Goal: Task Accomplishment & Management: Manage account settings

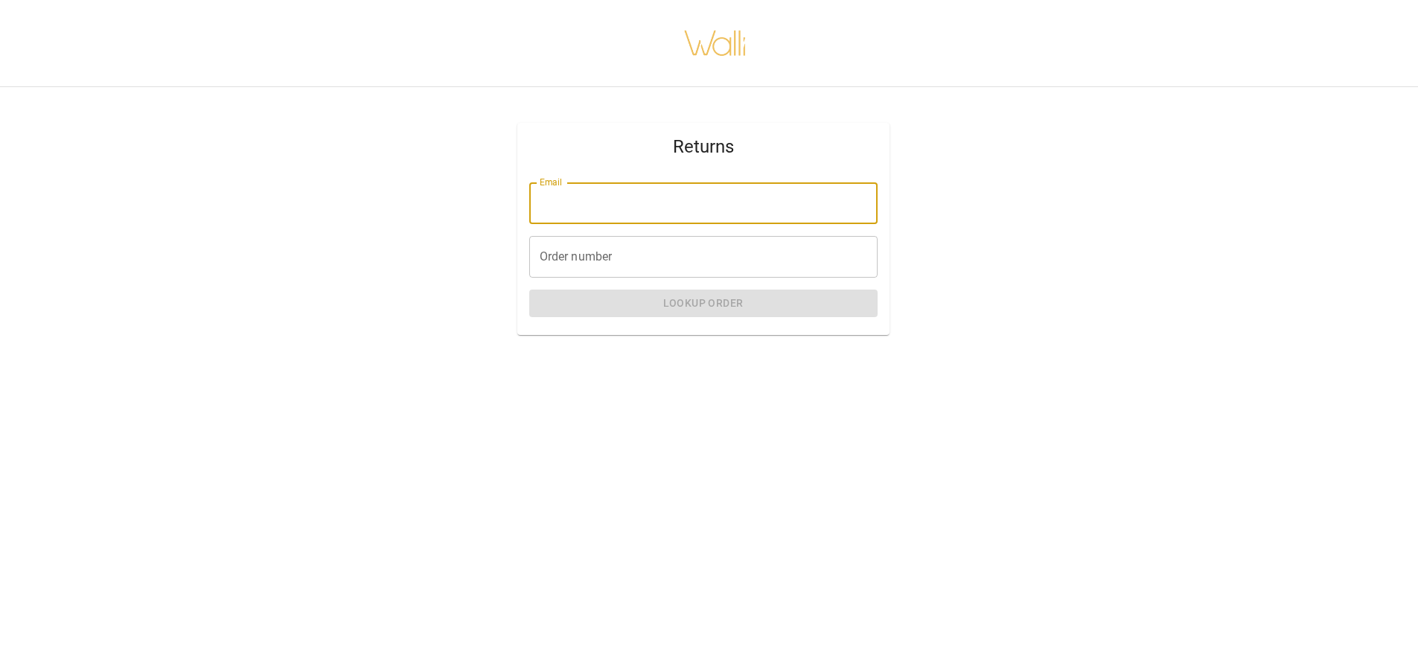
click at [651, 207] on input "Email" at bounding box center [703, 203] width 348 height 42
type input "**********"
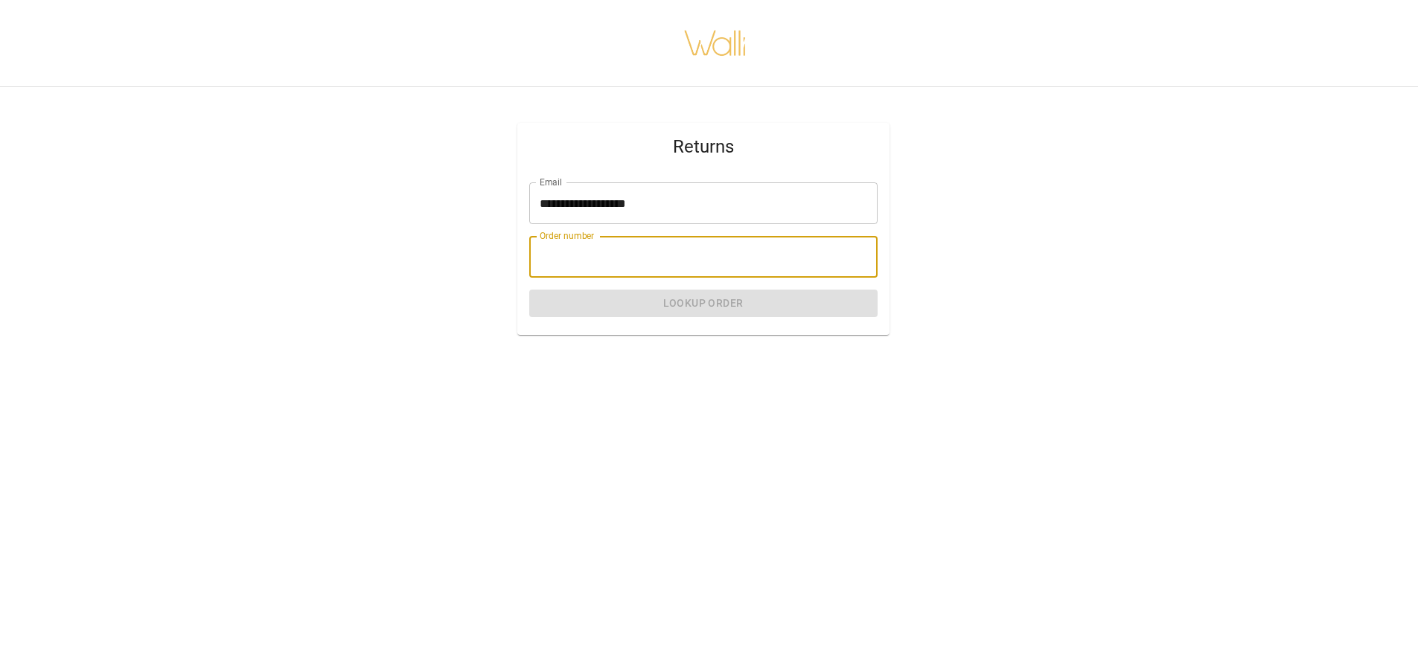
click at [643, 268] on input "Order number" at bounding box center [703, 257] width 348 height 42
paste input "*******"
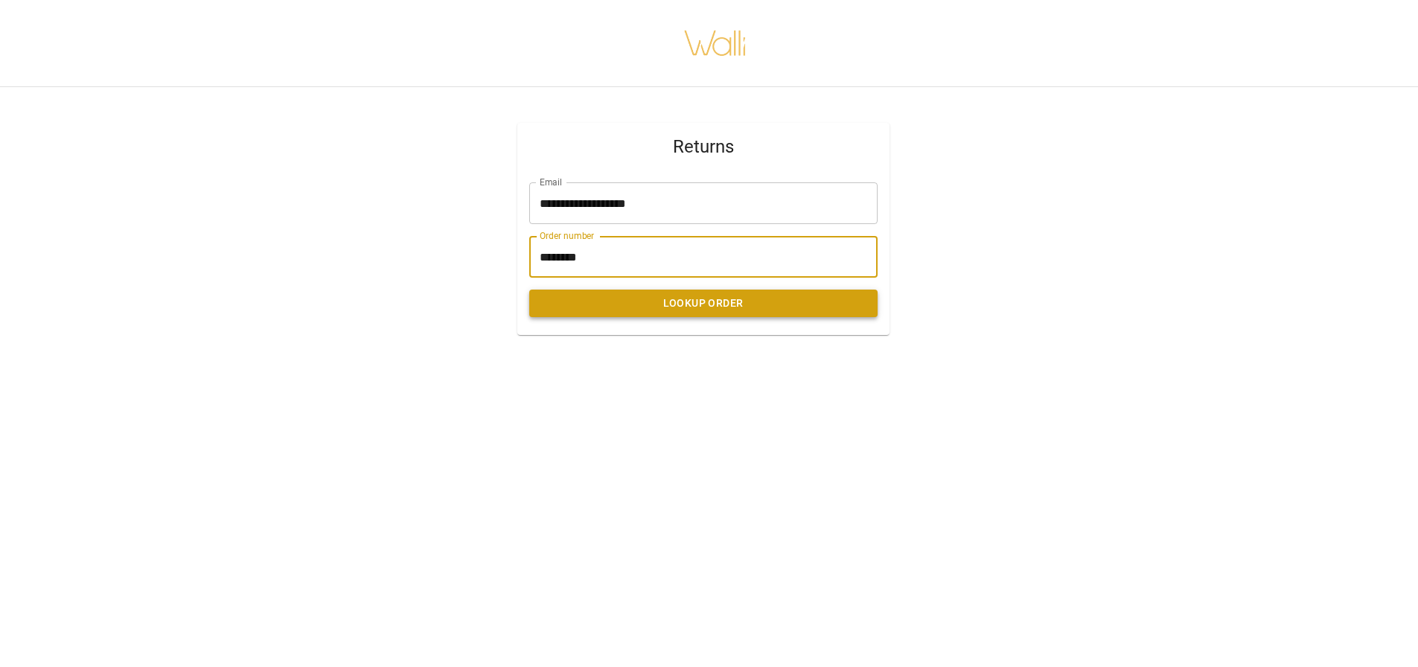
type input "*******"
click at [684, 310] on button "Lookup Order" at bounding box center [703, 304] width 348 height 28
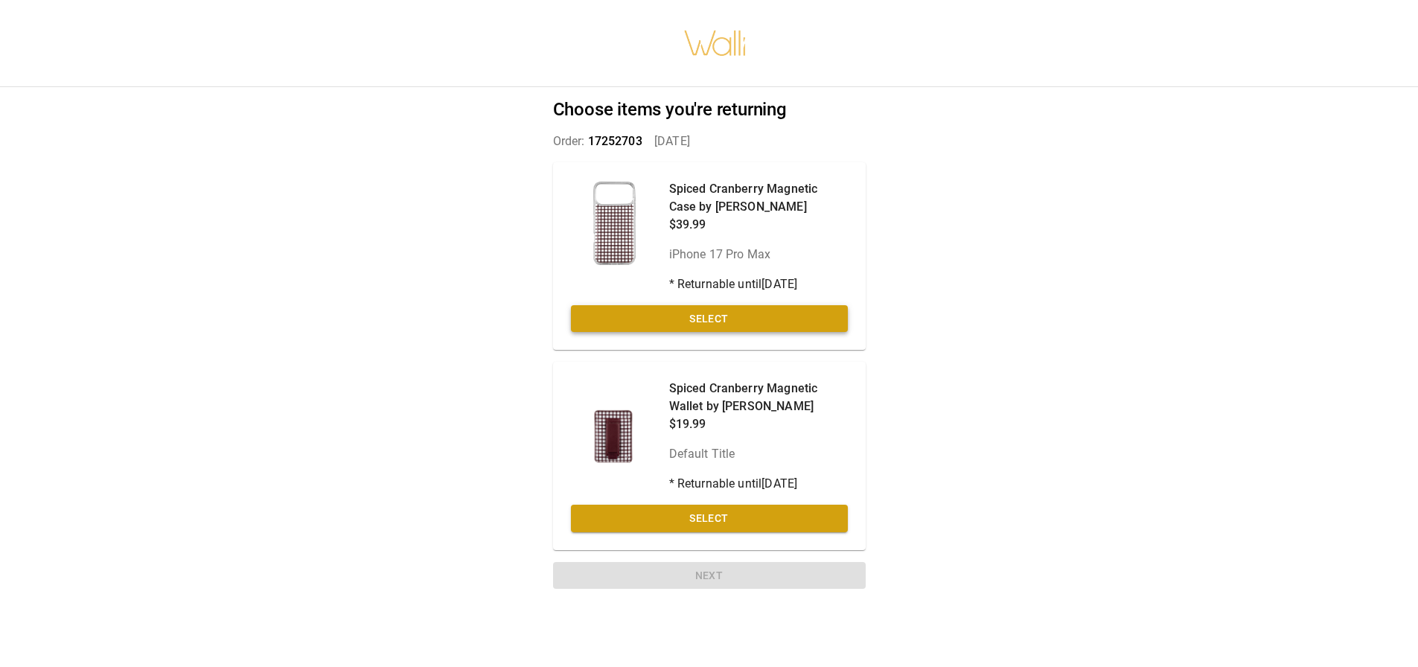
click at [681, 316] on button "Select" at bounding box center [709, 319] width 277 height 28
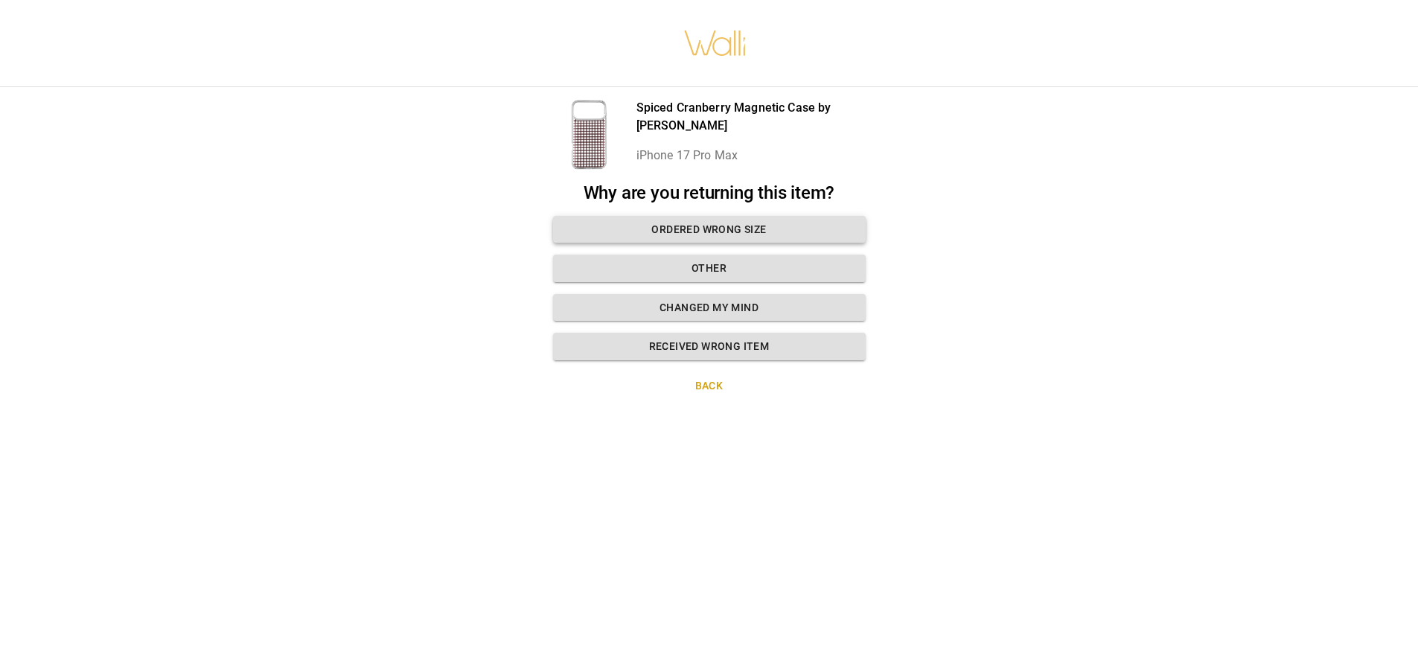
click at [719, 224] on button "Ordered wrong size" at bounding box center [709, 230] width 313 height 28
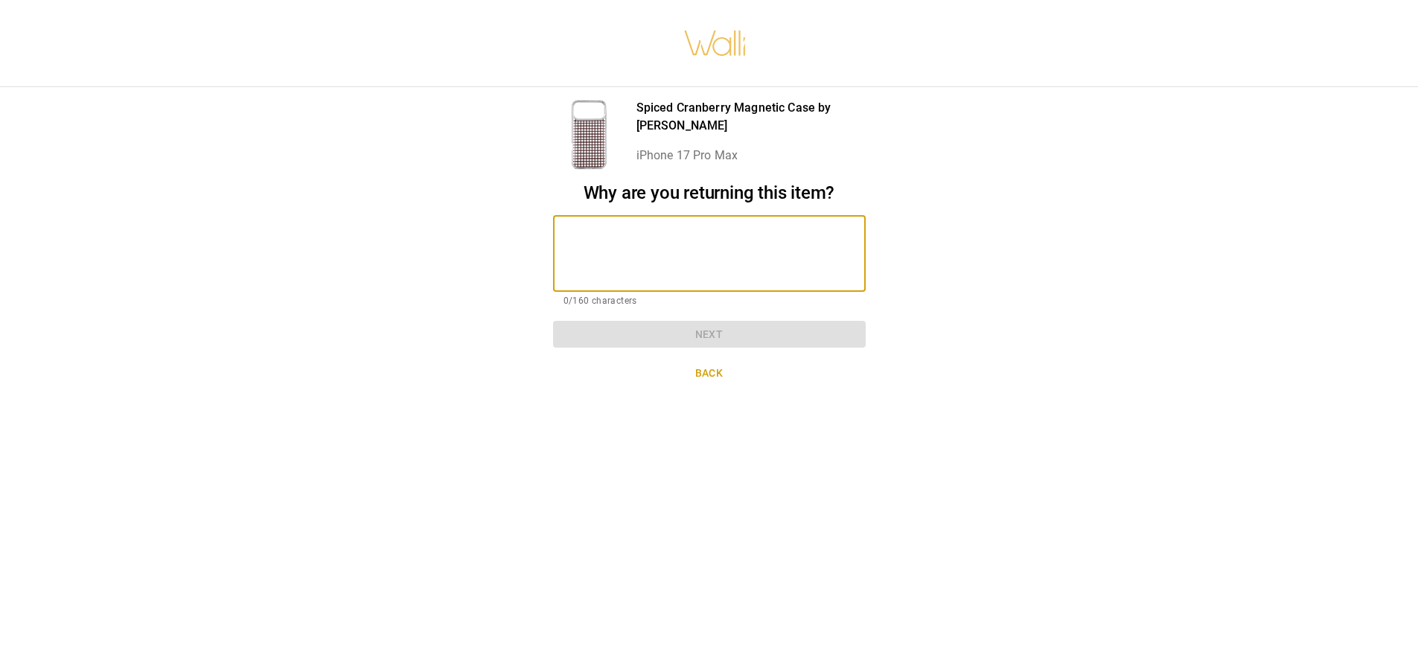
click at [713, 243] on textarea at bounding box center [710, 253] width 292 height 51
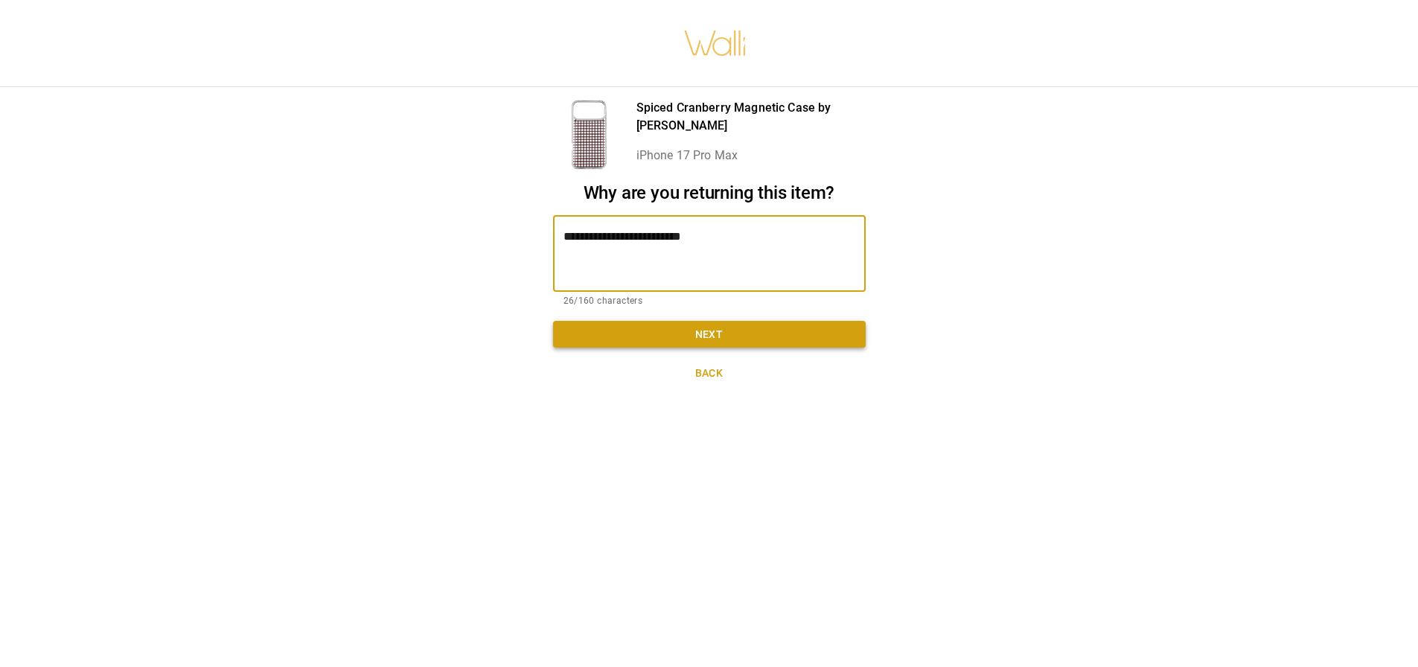
type textarea "**********"
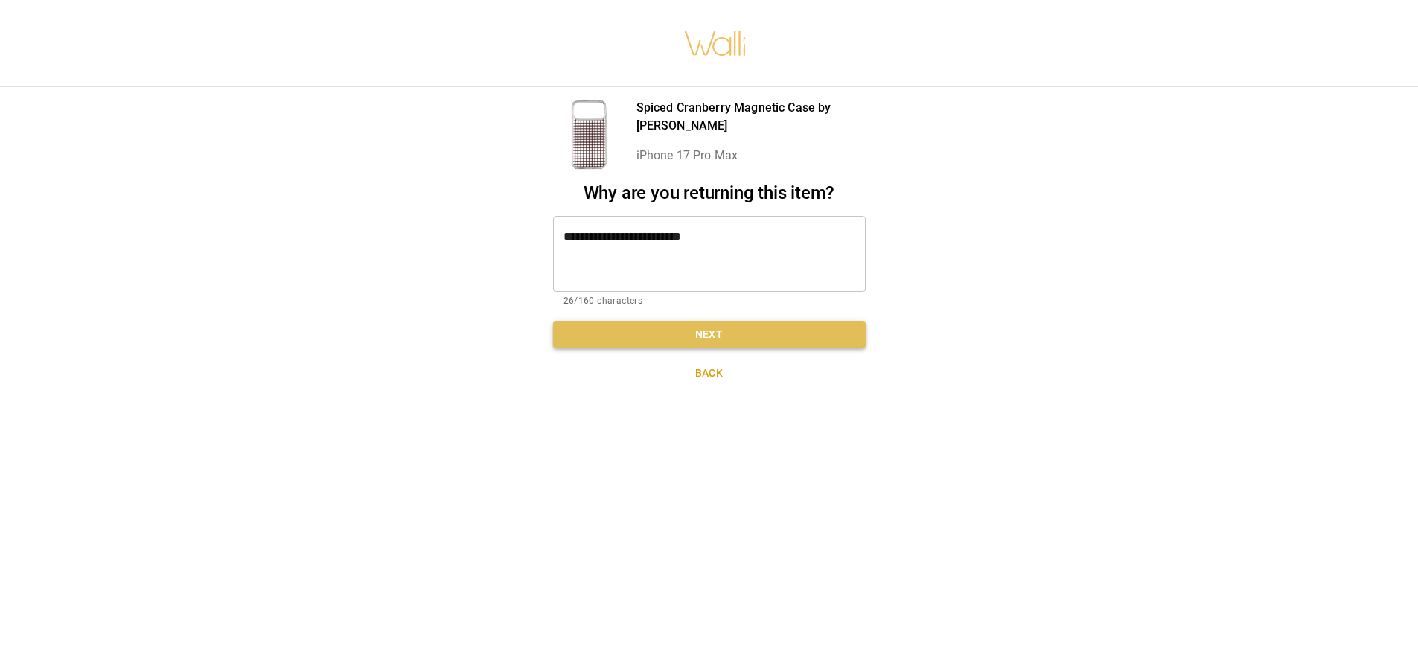
click at [742, 340] on button "Next" at bounding box center [709, 335] width 313 height 28
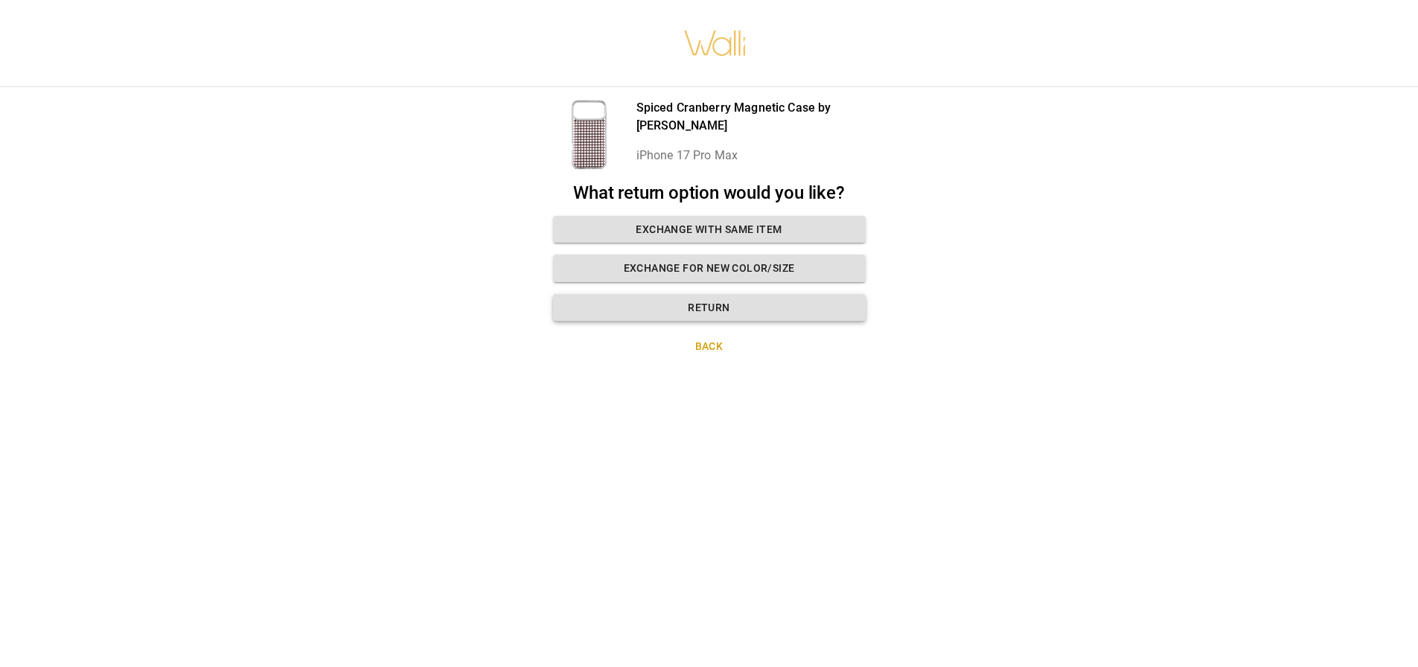
click at [725, 302] on button "Return" at bounding box center [709, 308] width 313 height 28
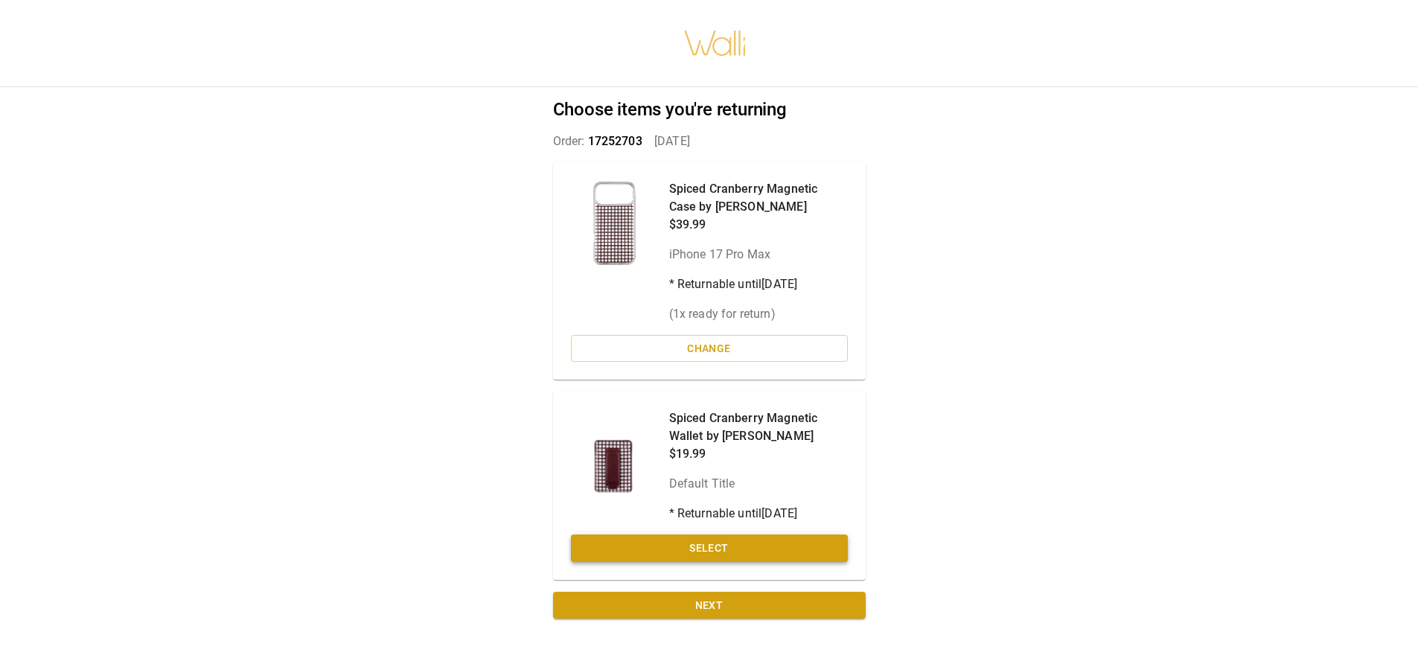
click at [691, 544] on button "Select" at bounding box center [709, 549] width 277 height 28
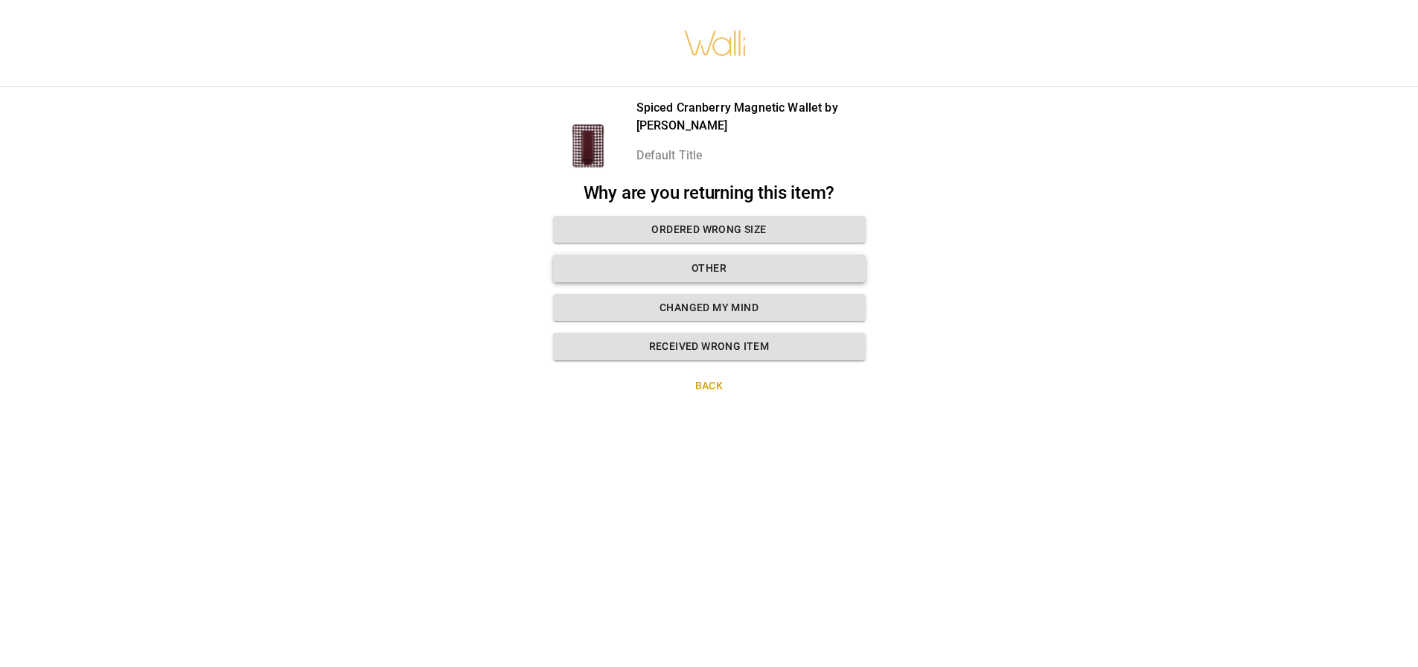
click at [754, 265] on button "Other" at bounding box center [709, 269] width 313 height 28
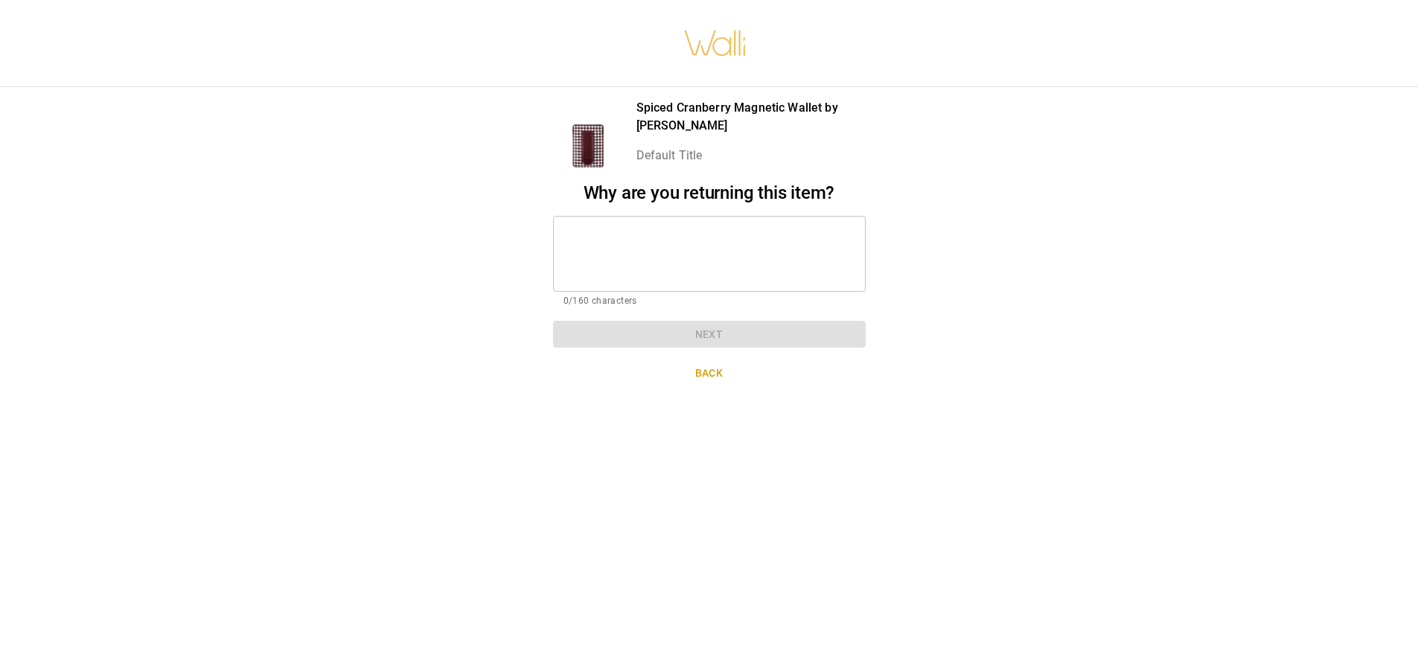
click at [754, 265] on textarea at bounding box center [710, 253] width 292 height 51
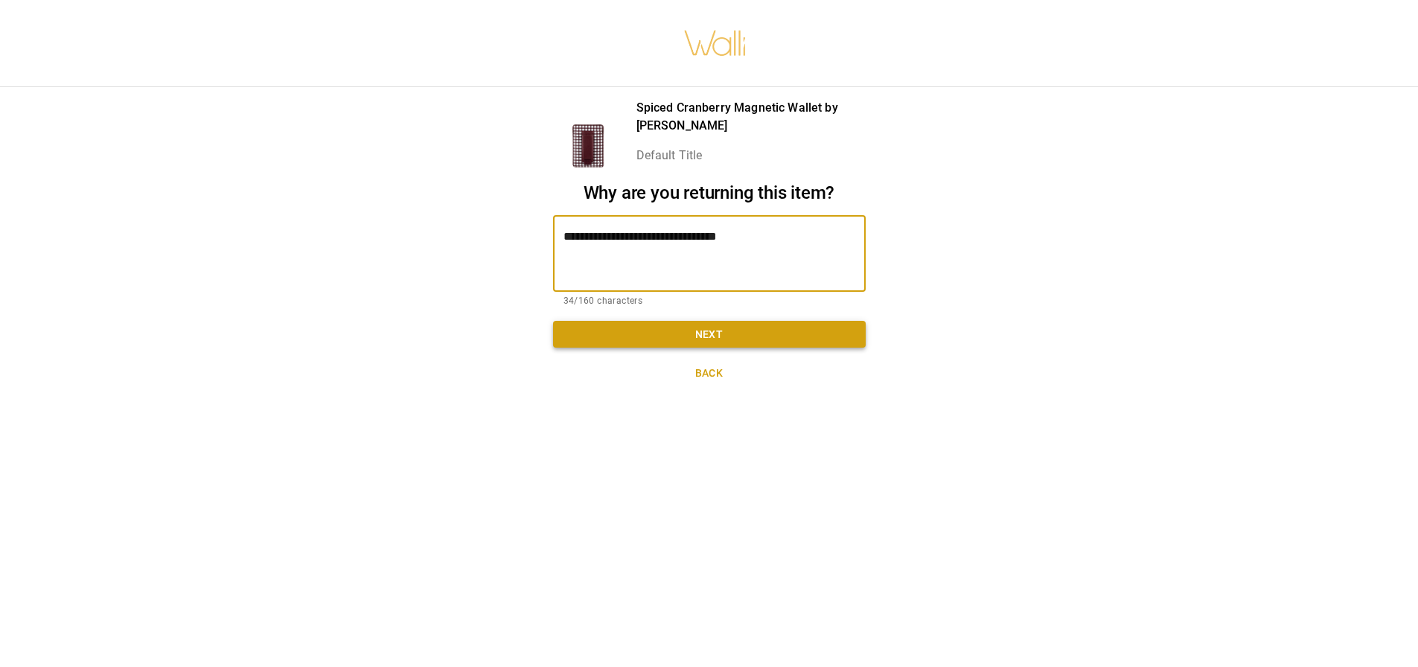
type textarea "**********"
click at [751, 330] on button "Next" at bounding box center [709, 335] width 313 height 28
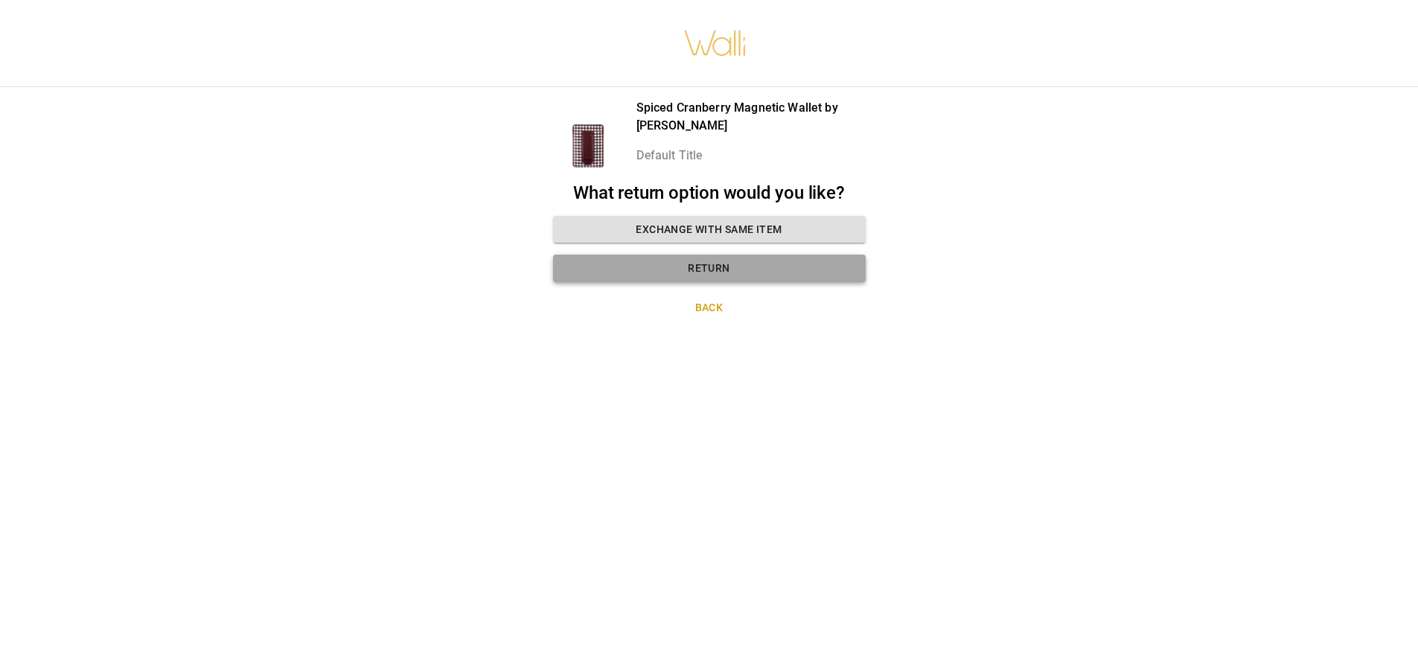
click at [731, 276] on button "Return" at bounding box center [709, 269] width 313 height 28
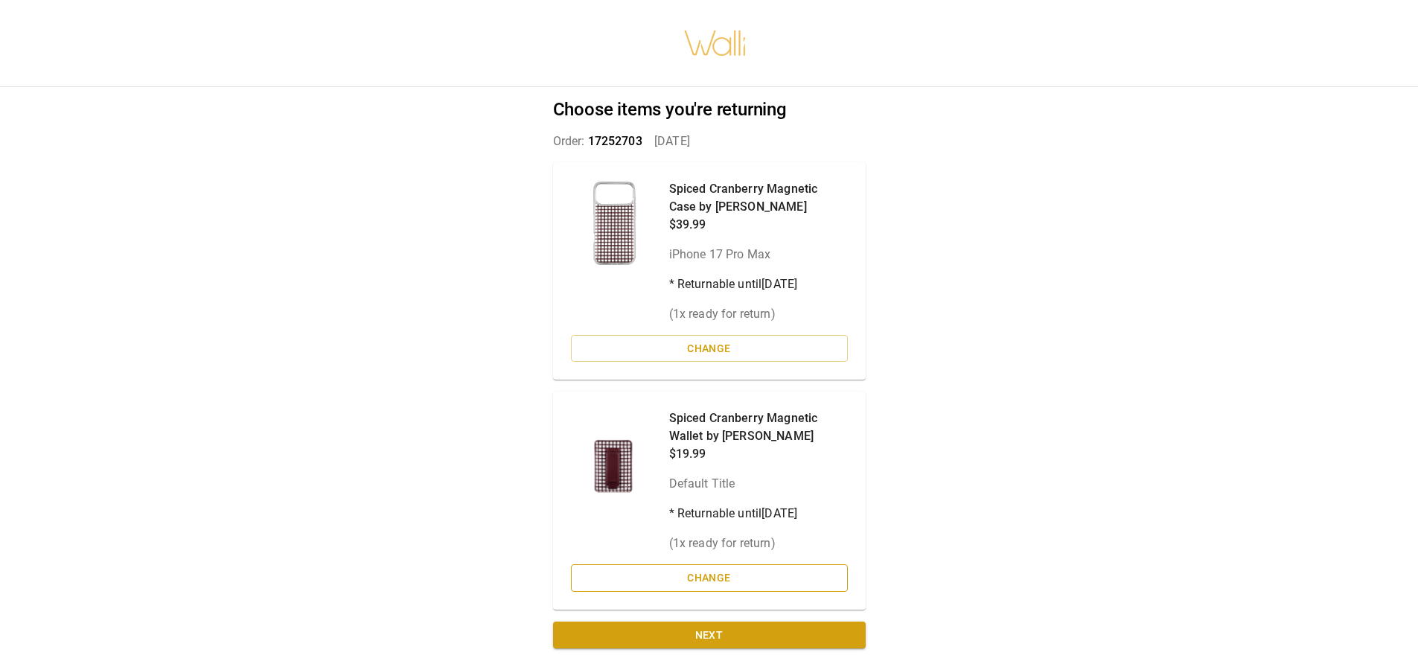
scroll to position [11, 0]
click at [723, 622] on button "Next" at bounding box center [709, 636] width 313 height 28
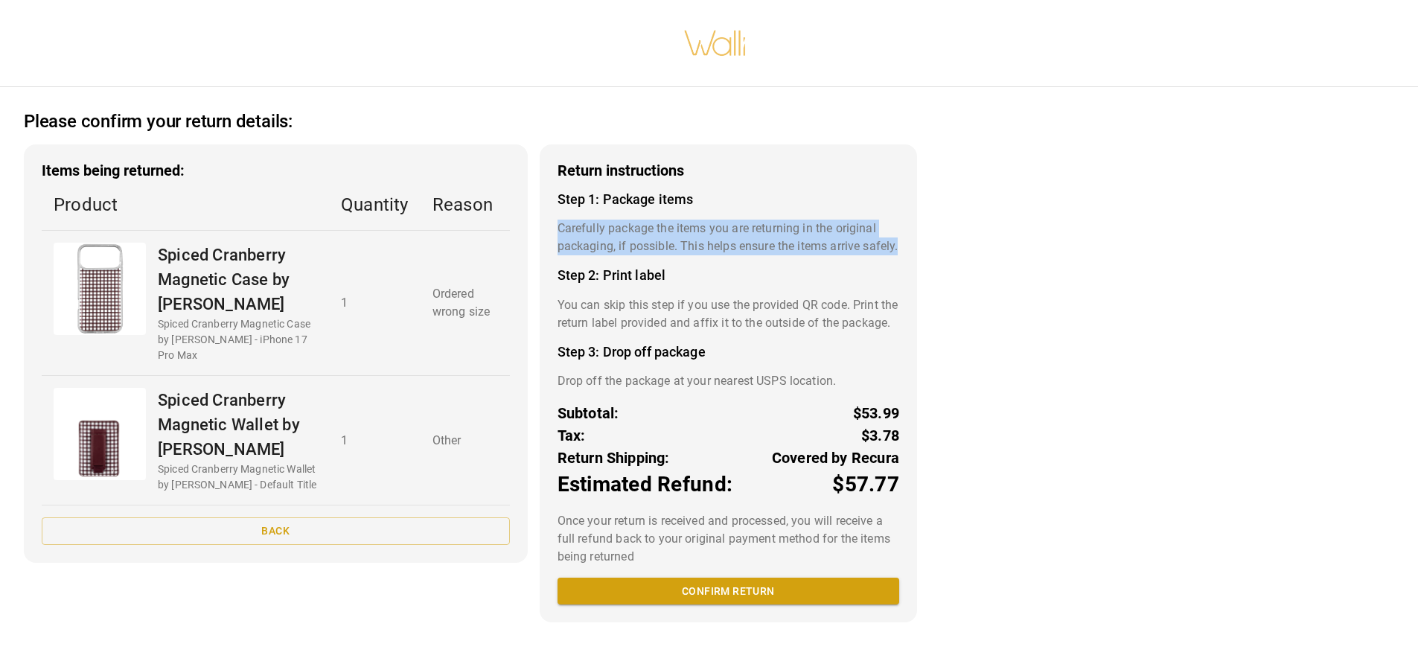
drag, startPoint x: 589, startPoint y: 255, endPoint x: 539, endPoint y: 217, distance: 62.2
click at [540, 217] on div "Return instructions Step 1: Package items Carefully package the items you are r…" at bounding box center [728, 383] width 377 height 478
click at [567, 249] on p "Carefully package the items you are returning in the original packaging, if pos…" at bounding box center [729, 238] width 342 height 36
click at [593, 255] on p "Carefully package the items you are returning in the original packaging, if pos…" at bounding box center [729, 238] width 342 height 36
drag, startPoint x: 599, startPoint y: 266, endPoint x: 551, endPoint y: 216, distance: 69.5
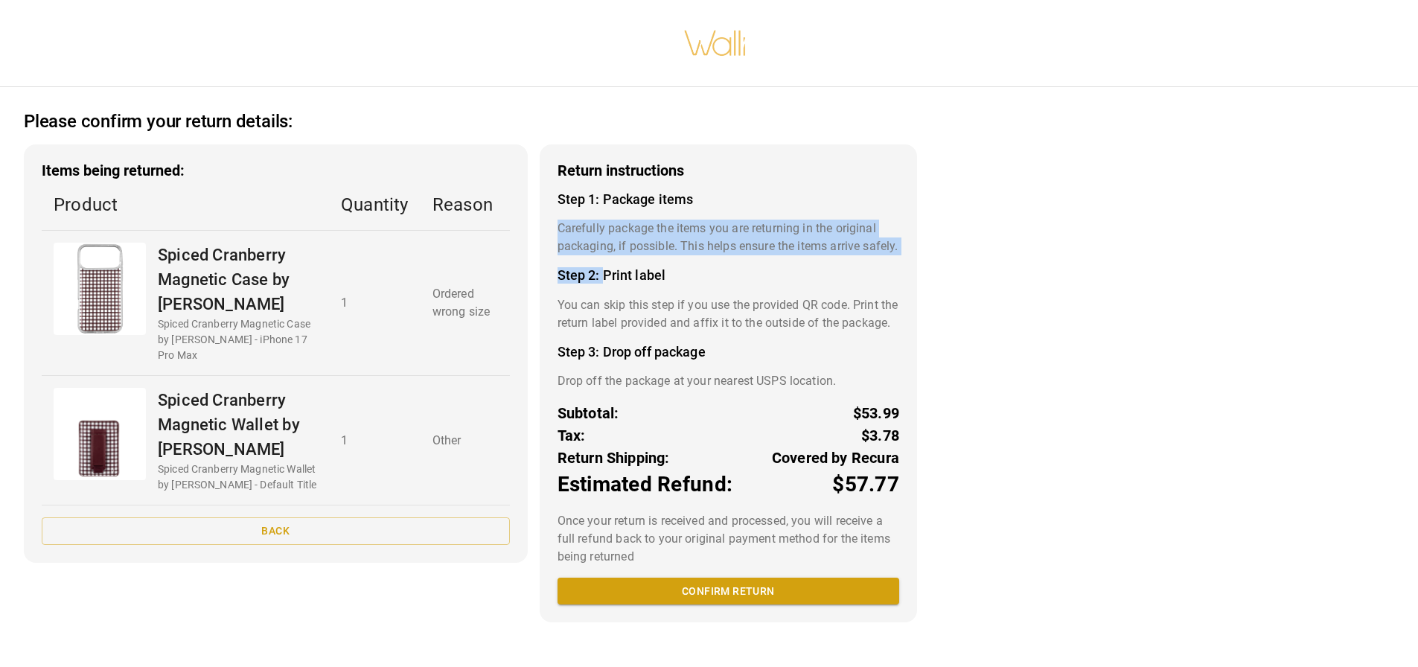
click at [551, 216] on div "Return instructions Step 1: Package items Carefully package the items you are r…" at bounding box center [728, 383] width 377 height 478
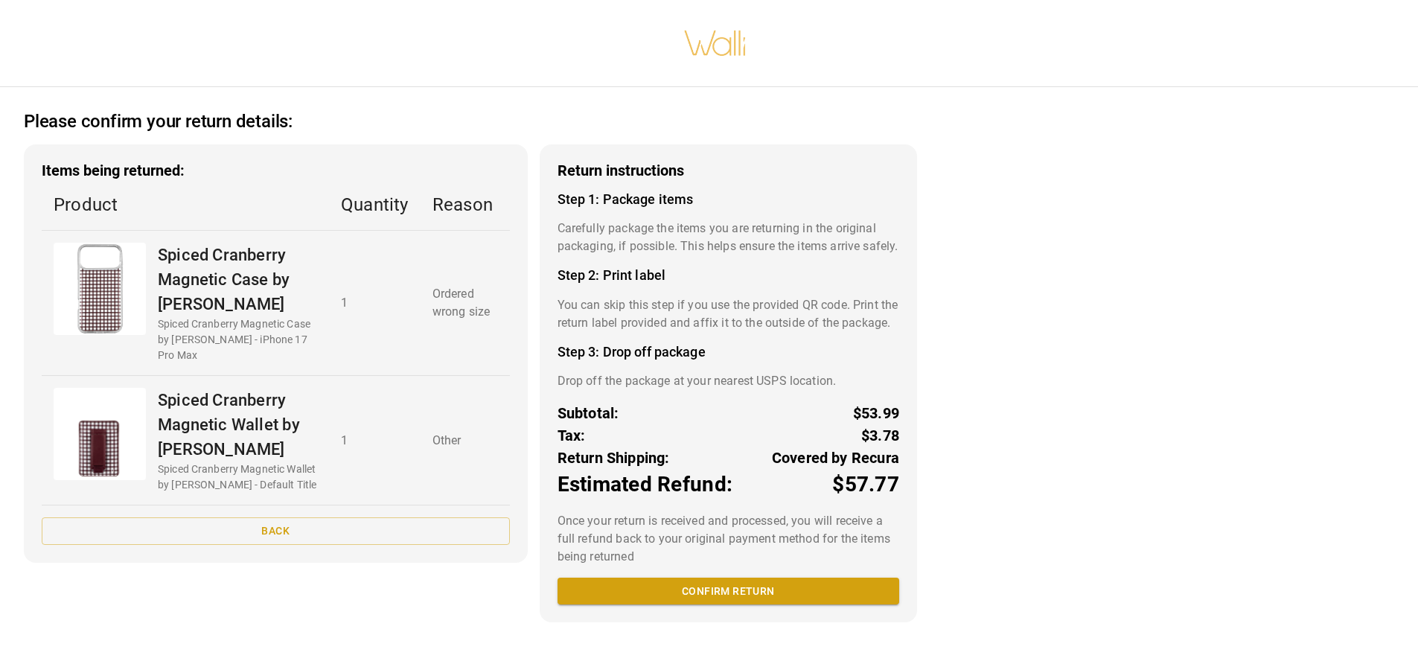
click at [616, 308] on p "You can skip this step if you use the provided QR code. Print the return label …" at bounding box center [729, 314] width 342 height 36
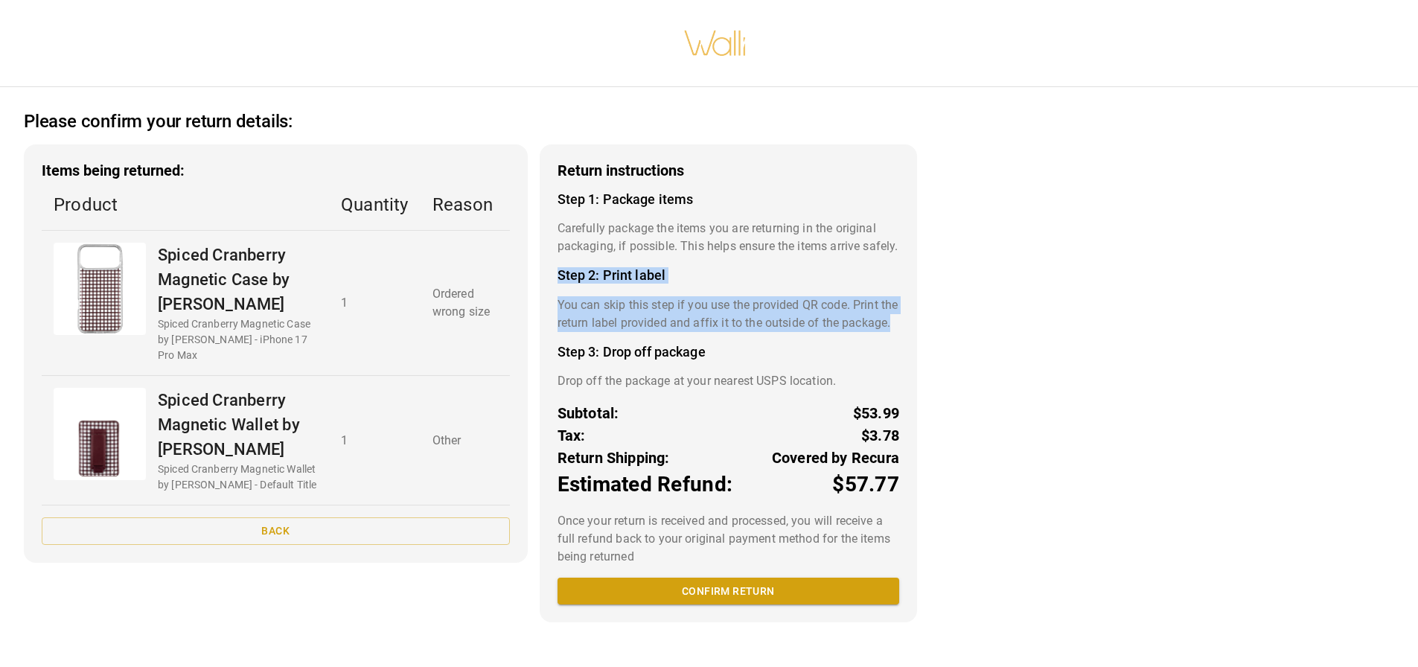
drag, startPoint x: 596, startPoint y: 342, endPoint x: 547, endPoint y: 278, distance: 80.3
click at [547, 278] on div "Return instructions Step 1: Package items Carefully package the items you are r…" at bounding box center [728, 383] width 377 height 478
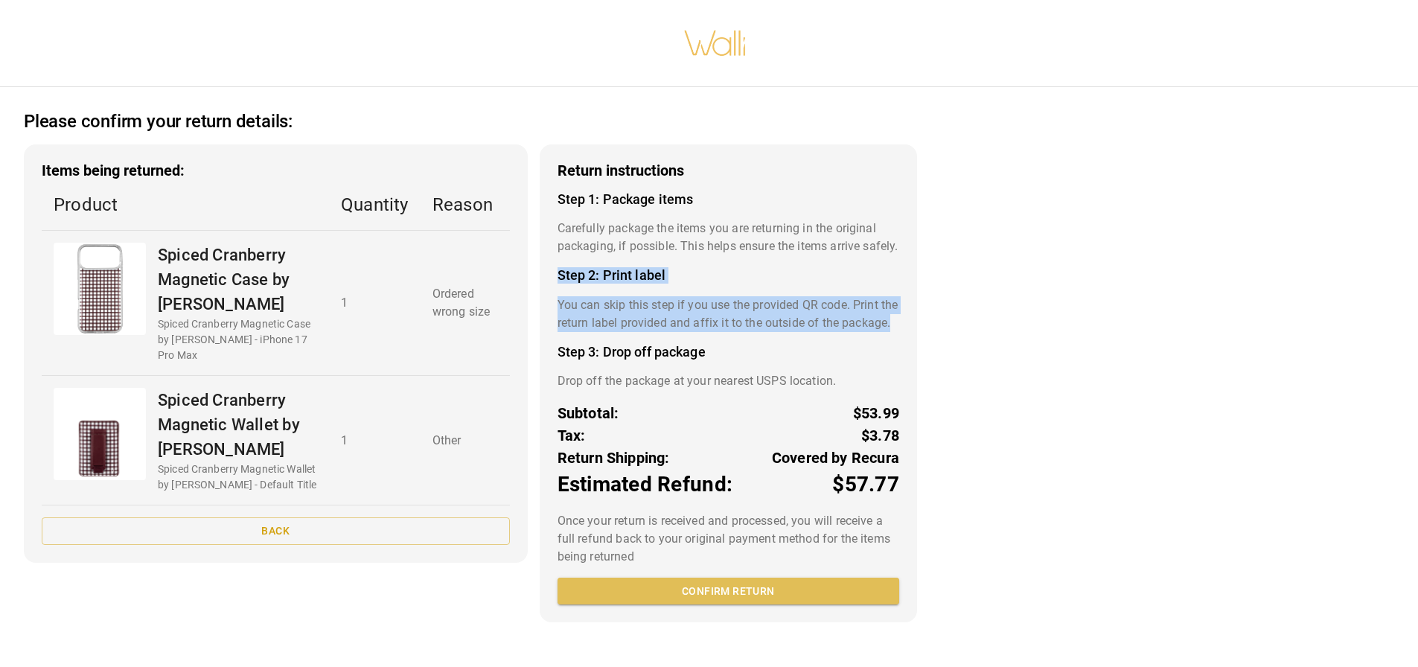
drag, startPoint x: 752, startPoint y: 613, endPoint x: 762, endPoint y: 599, distance: 16.5
click at [754, 605] on button "Confirm return" at bounding box center [729, 592] width 342 height 28
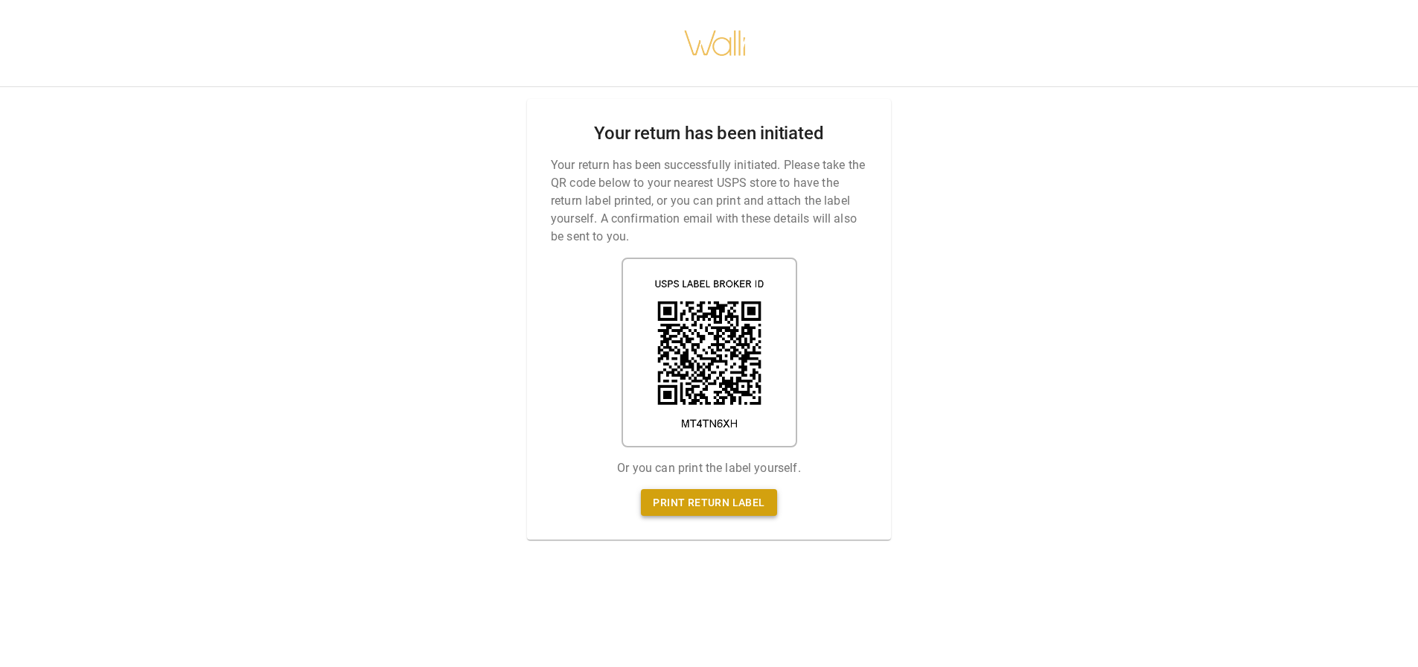
click at [752, 494] on link "Print return label" at bounding box center [709, 503] width 136 height 28
